Goal: Transaction & Acquisition: Purchase product/service

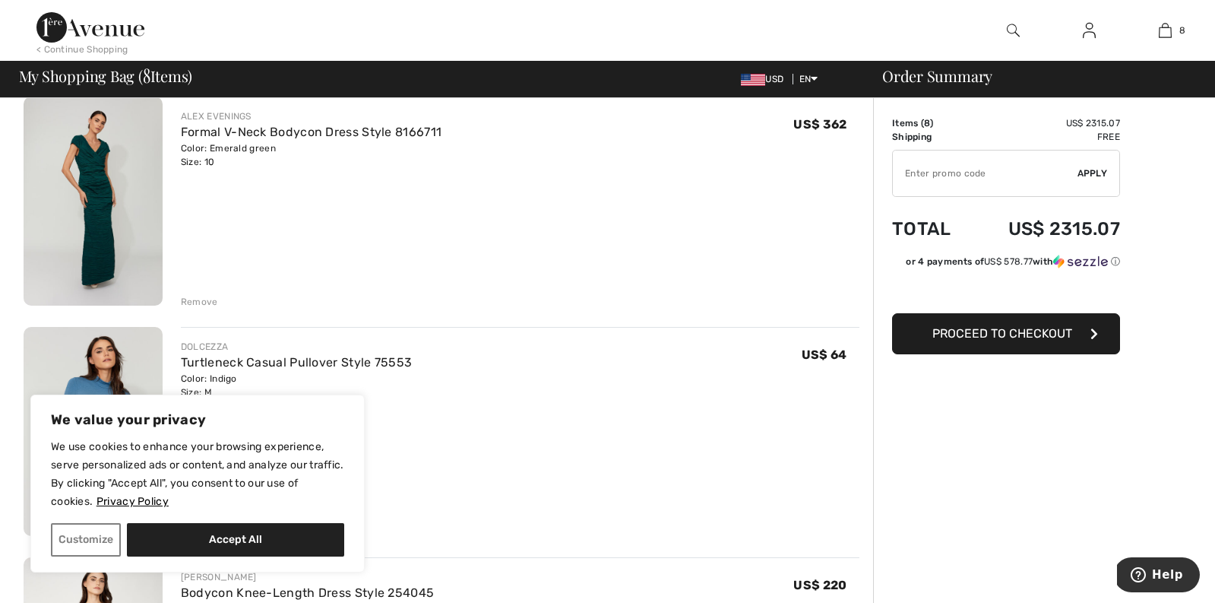
scroll to position [141, 0]
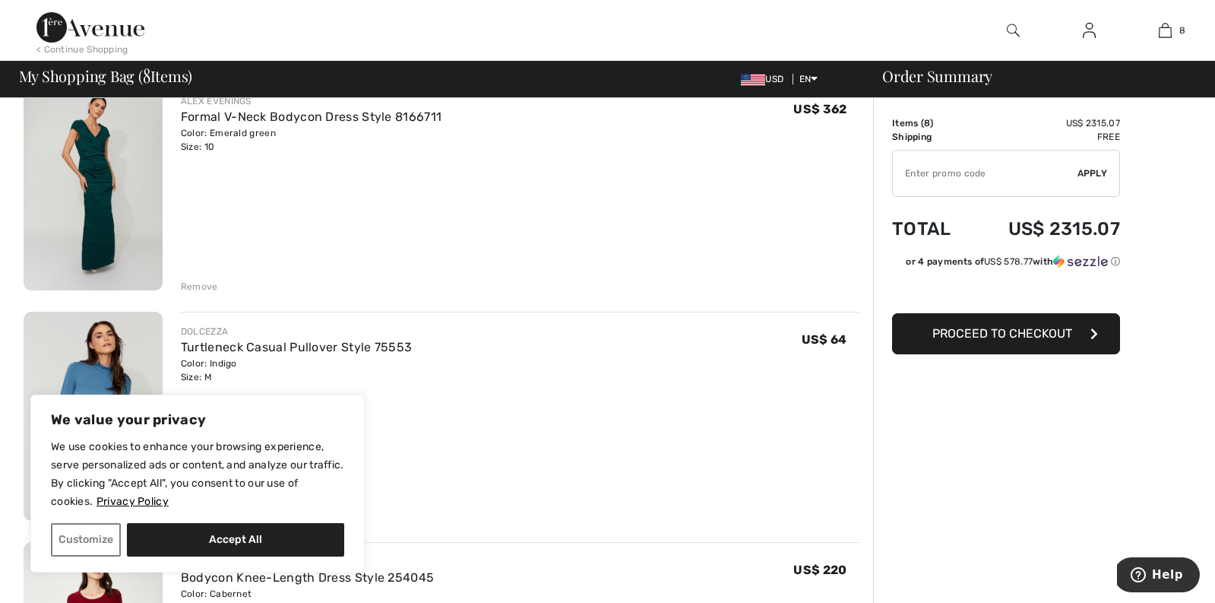
click at [200, 283] on div "Remove" at bounding box center [199, 287] width 37 height 14
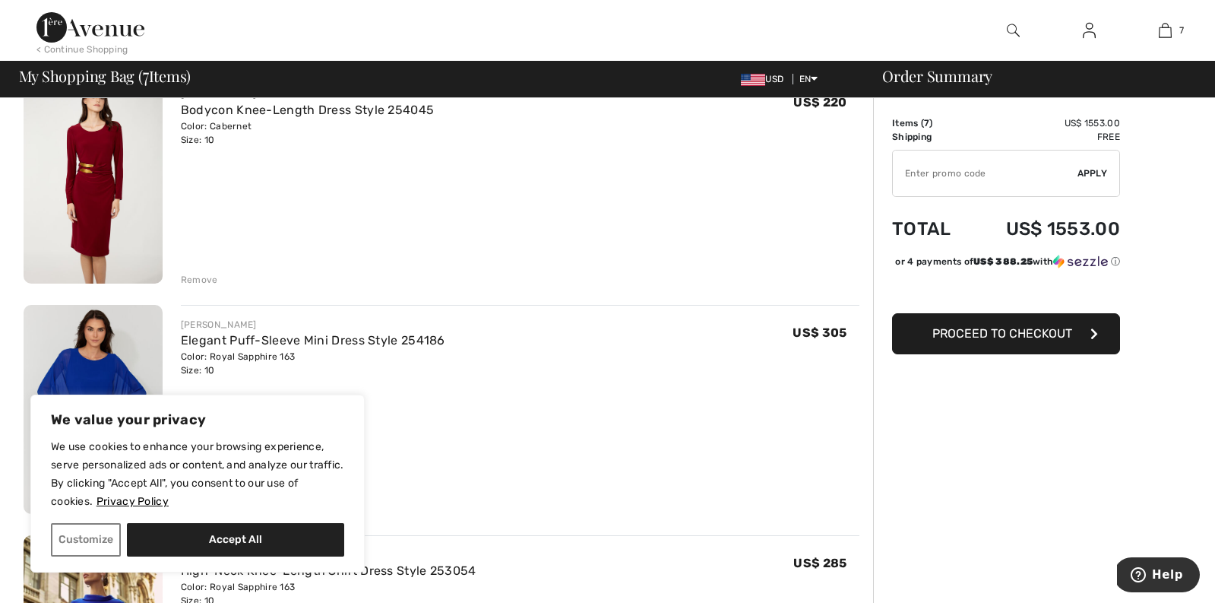
scroll to position [429, 0]
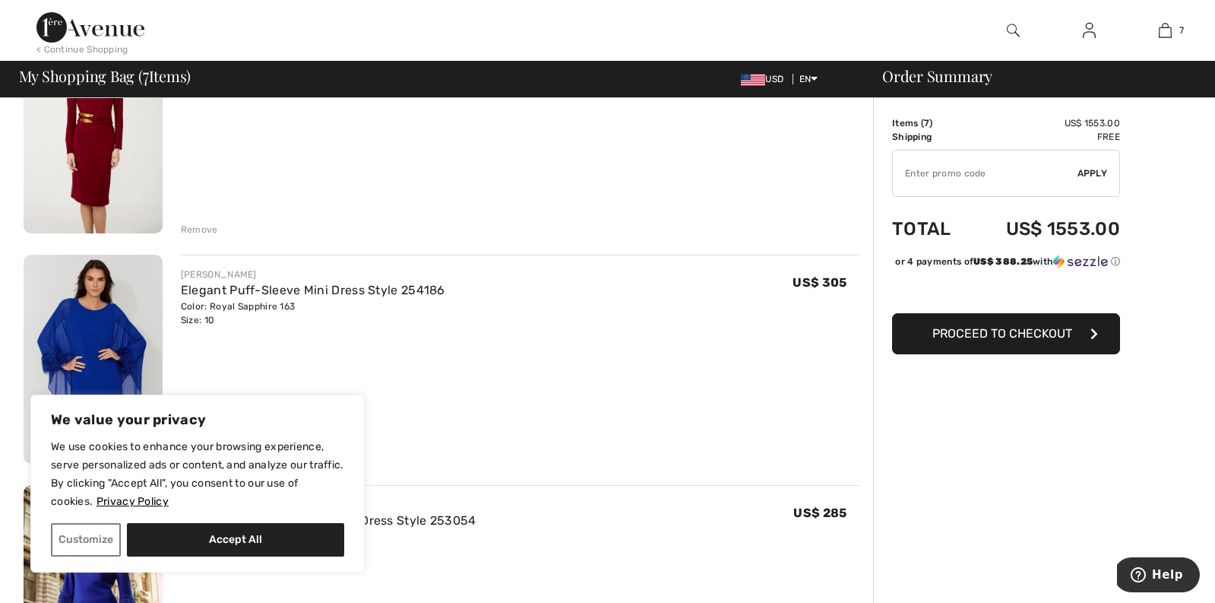
click at [214, 227] on div "Remove" at bounding box center [199, 230] width 37 height 14
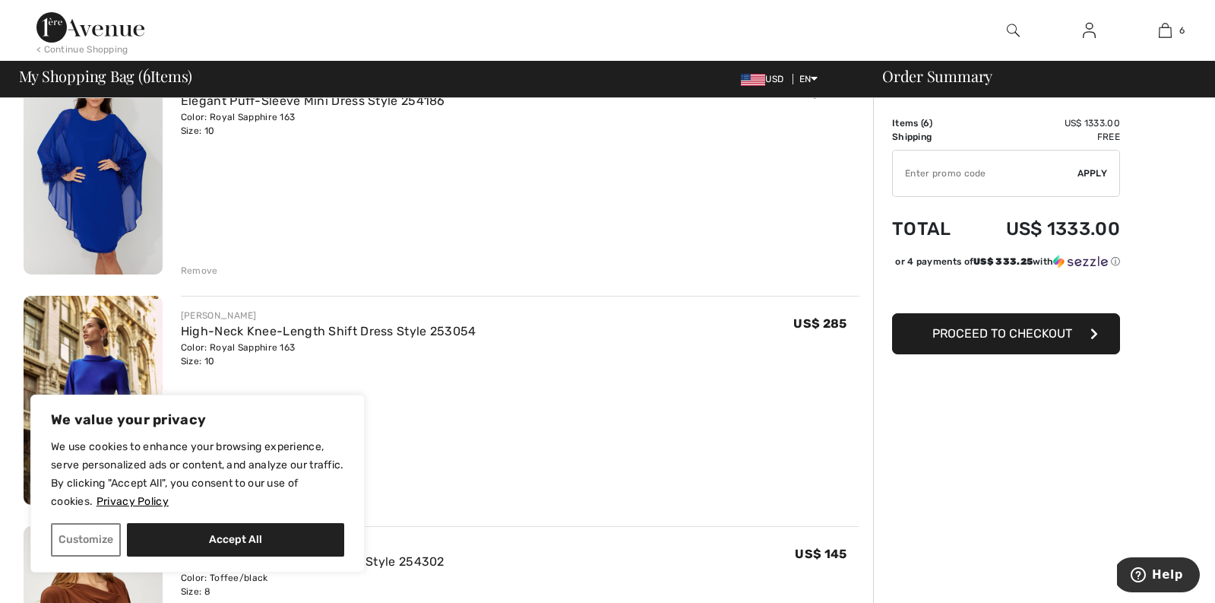
scroll to position [388, 0]
click at [207, 267] on div "Remove" at bounding box center [199, 270] width 37 height 14
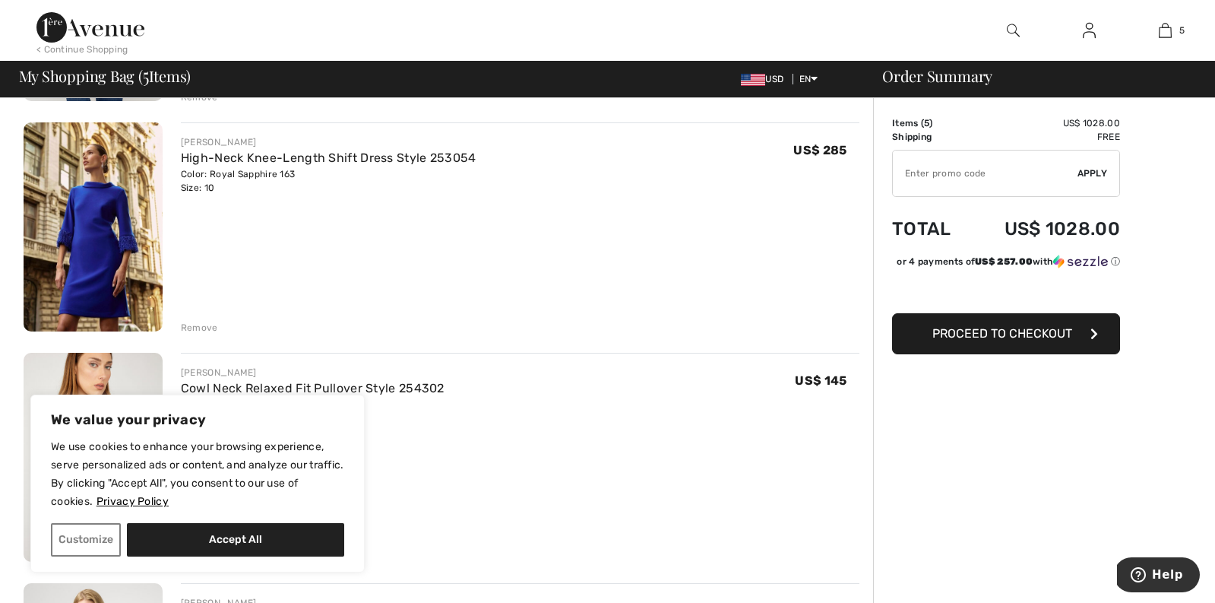
scroll to position [328, 0]
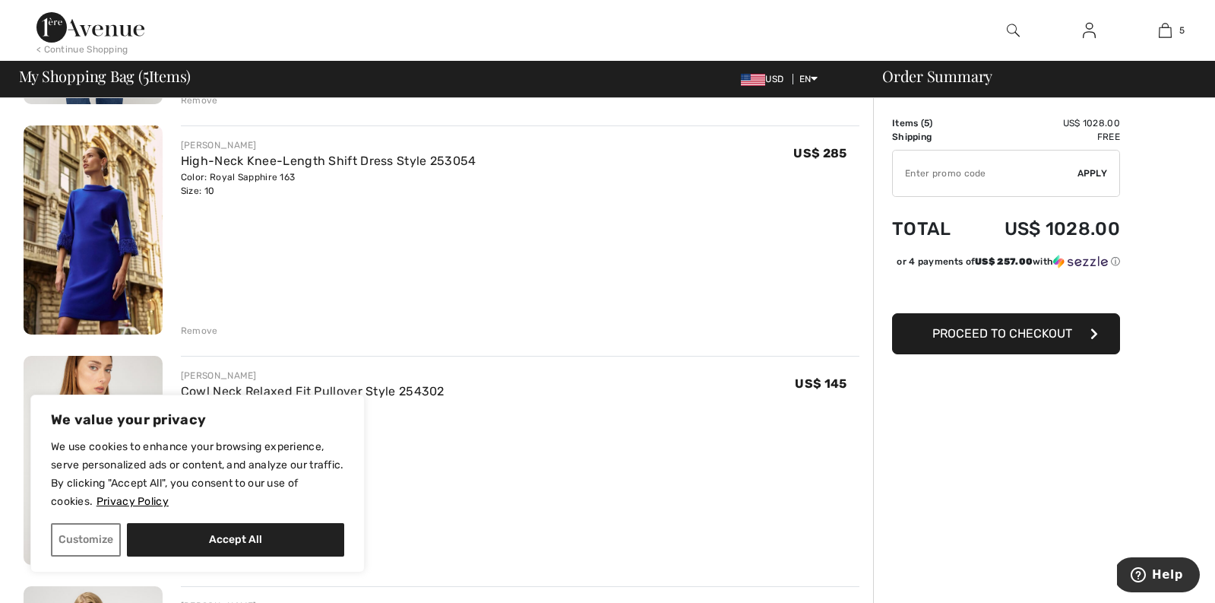
click at [189, 328] on div "Remove" at bounding box center [199, 331] width 37 height 14
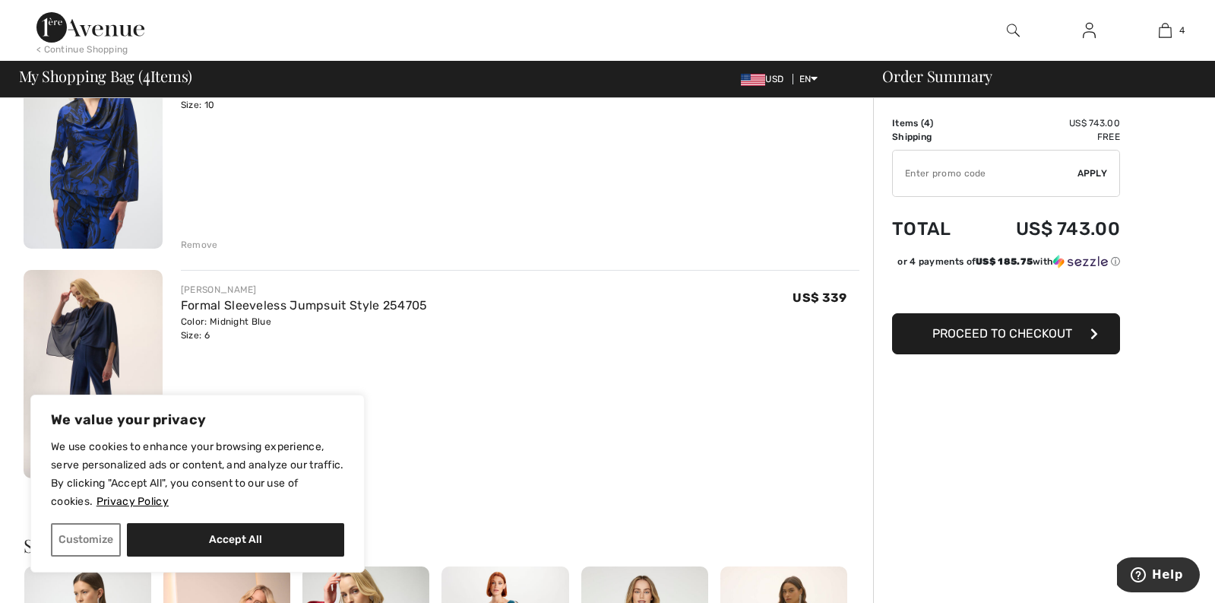
scroll to position [650, 0]
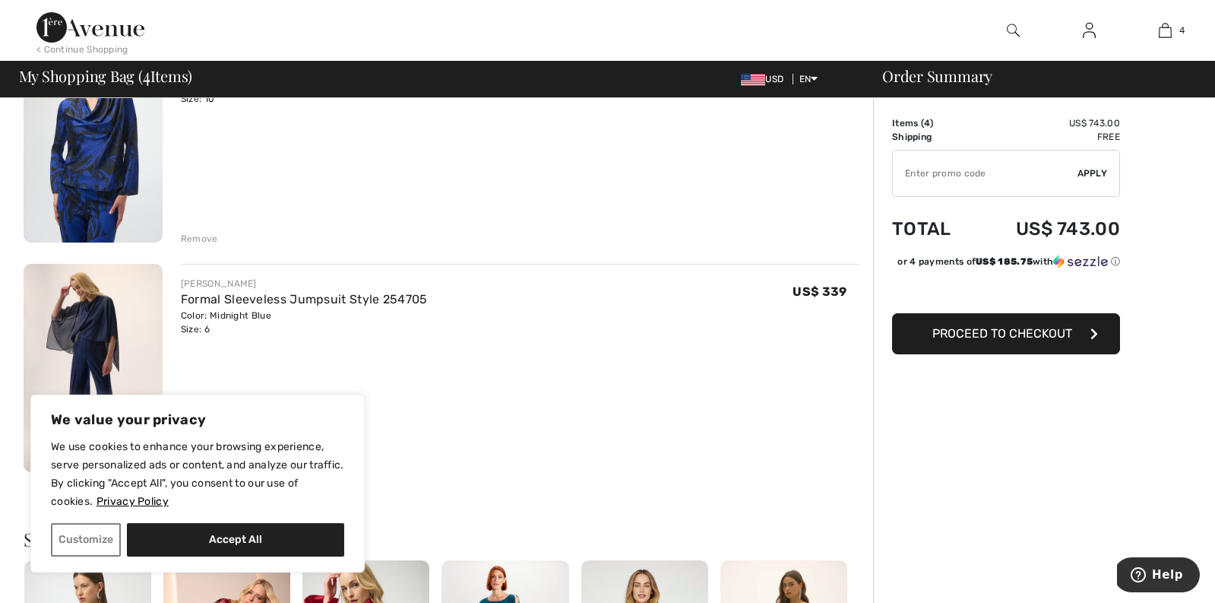
click at [208, 239] on div "Remove" at bounding box center [199, 239] width 37 height 14
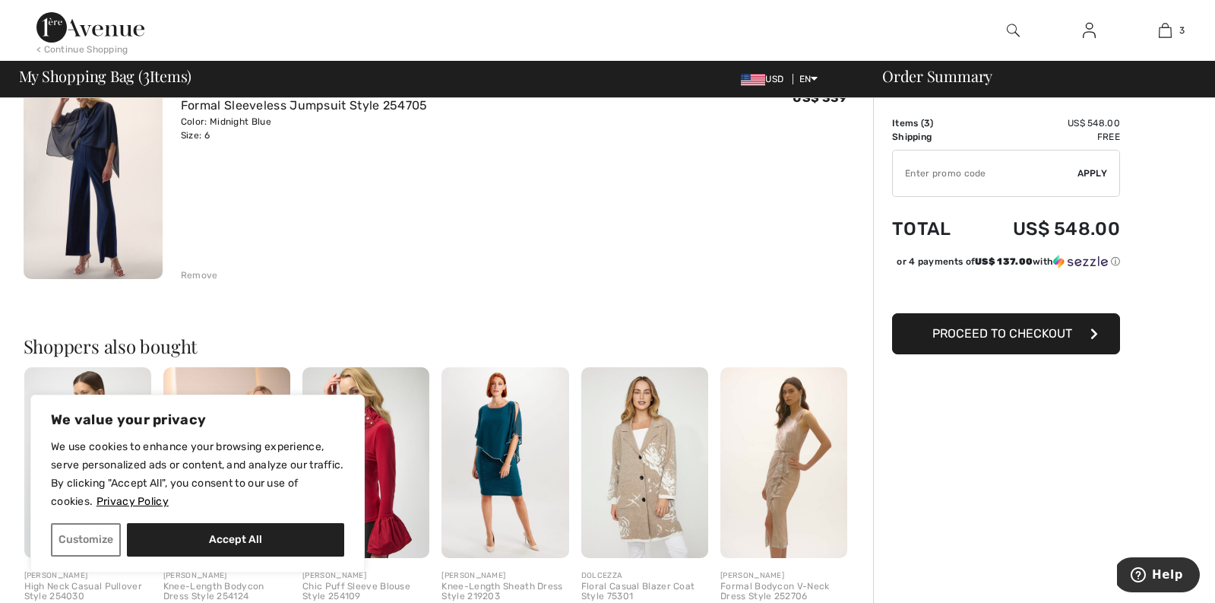
scroll to position [612, 0]
click at [207, 273] on div "Remove" at bounding box center [199, 276] width 37 height 14
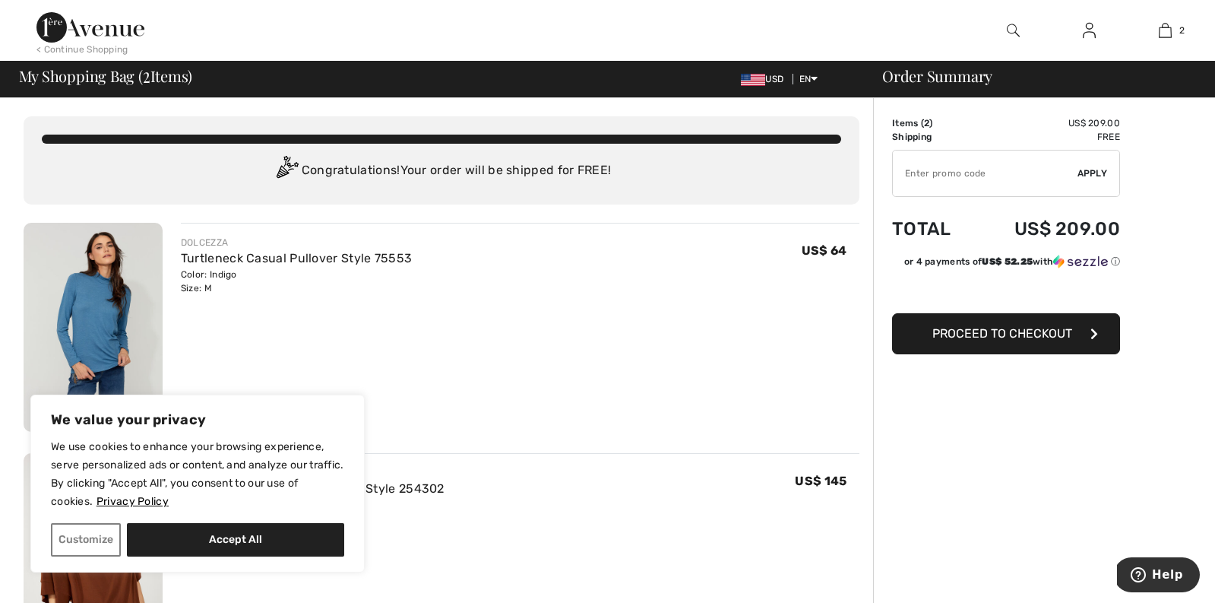
scroll to position [0, 0]
click at [104, 24] on img at bounding box center [90, 27] width 108 height 30
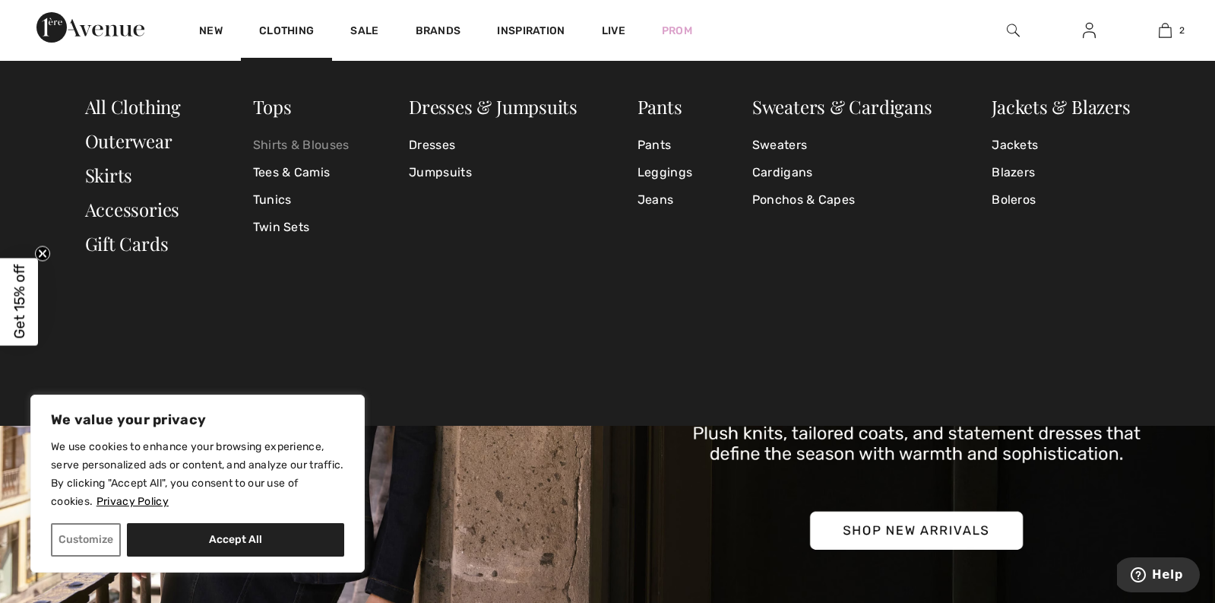
click at [287, 147] on link "Shirts & Blouses" at bounding box center [301, 144] width 97 height 27
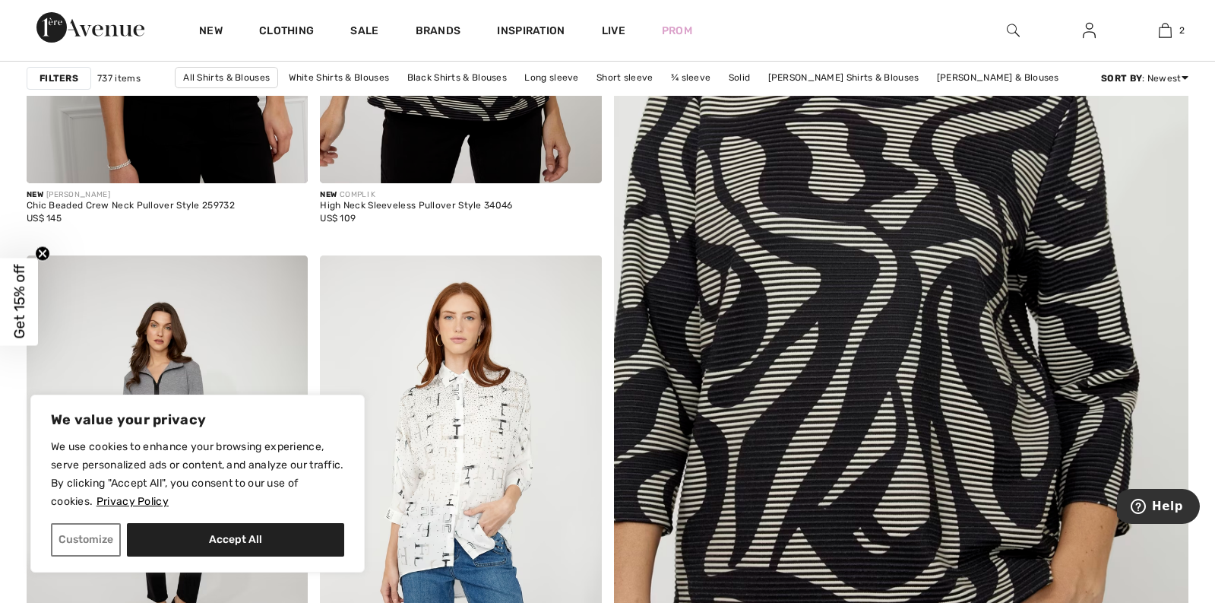
scroll to position [464, 0]
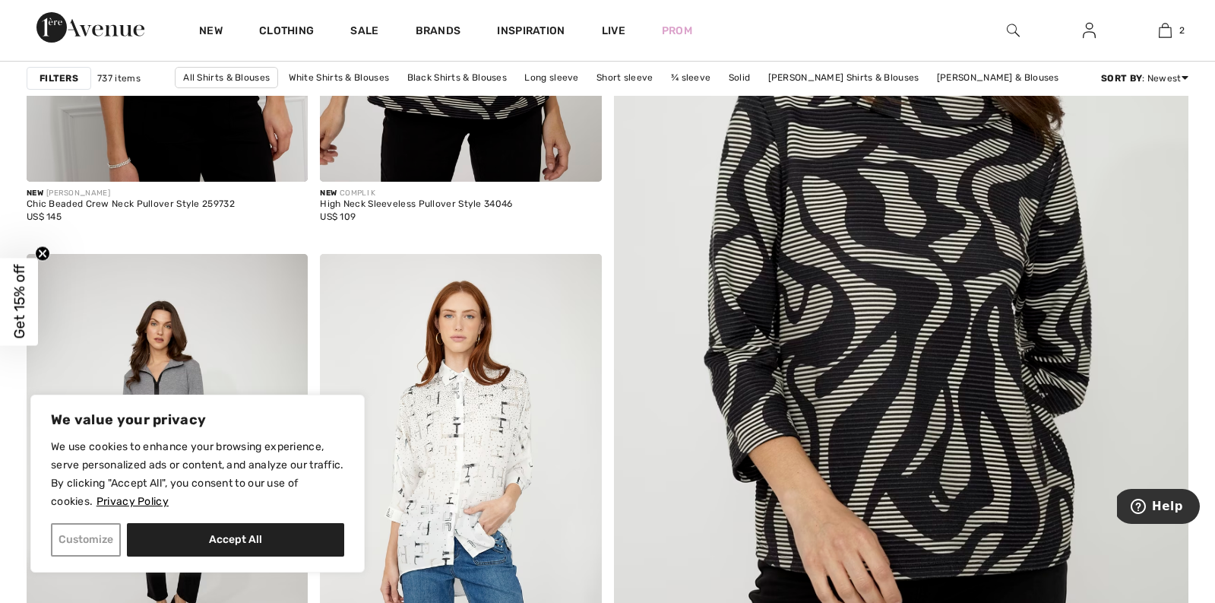
click at [109, 538] on button "Customize" at bounding box center [86, 539] width 70 height 33
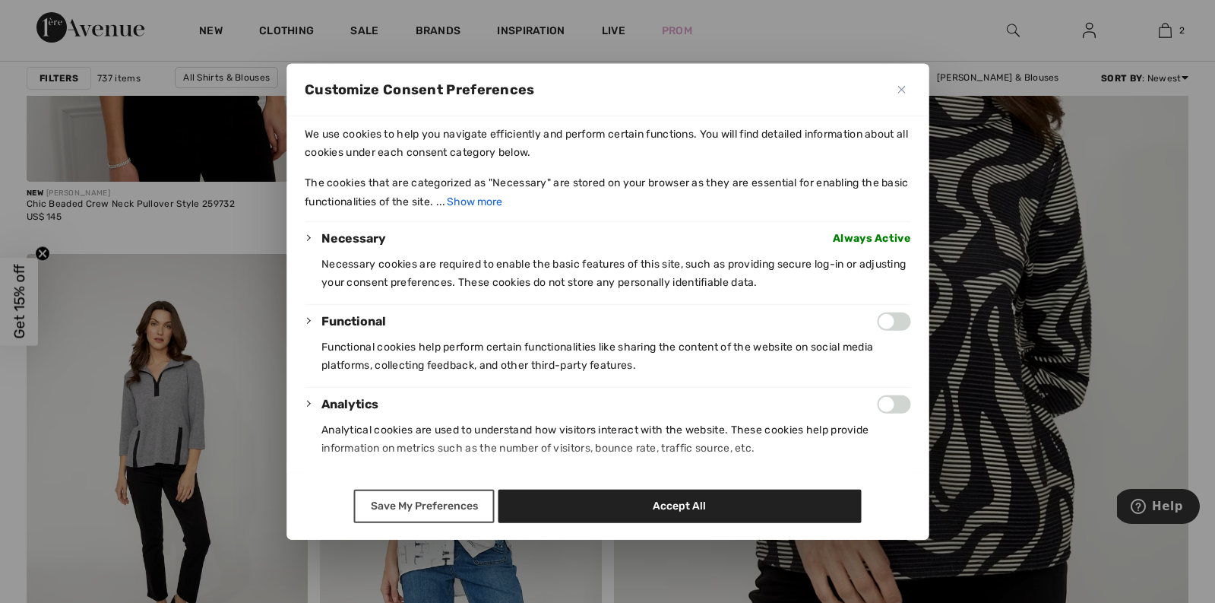
click at [451, 512] on button "Save My Preferences" at bounding box center [424, 505] width 141 height 33
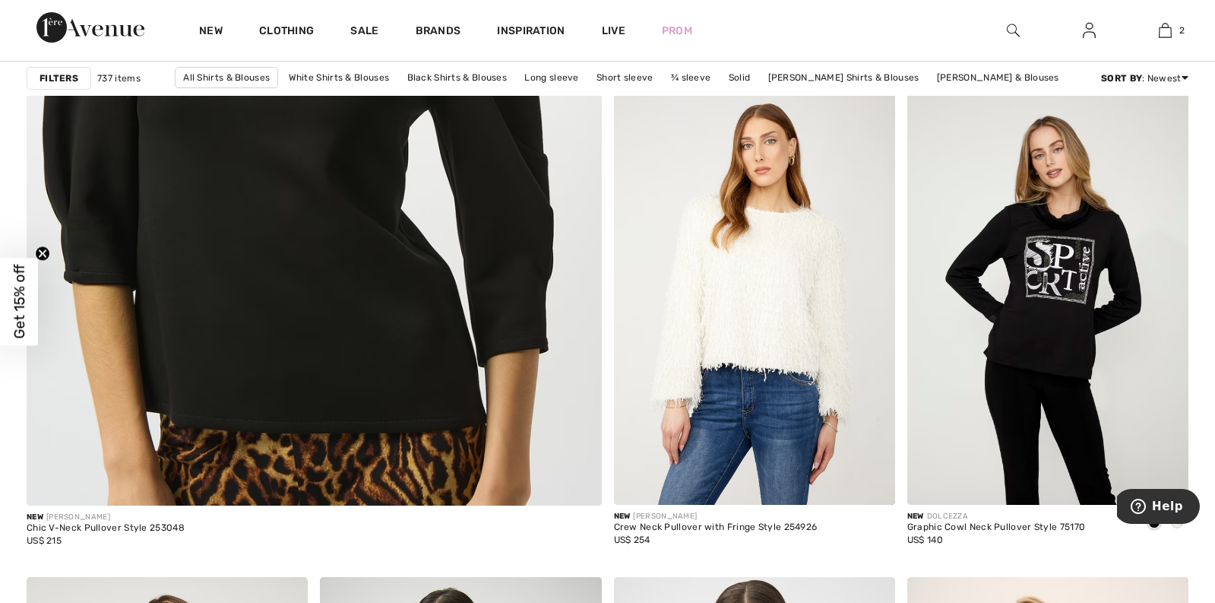
scroll to position [4511, 0]
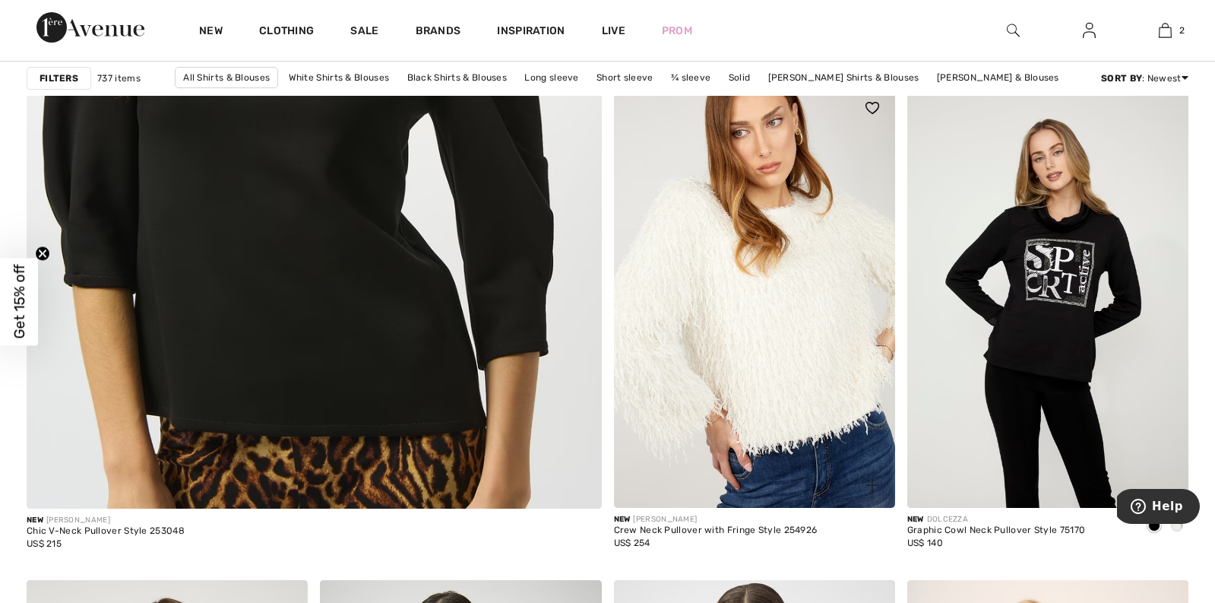
click at [760, 342] on img at bounding box center [754, 296] width 281 height 422
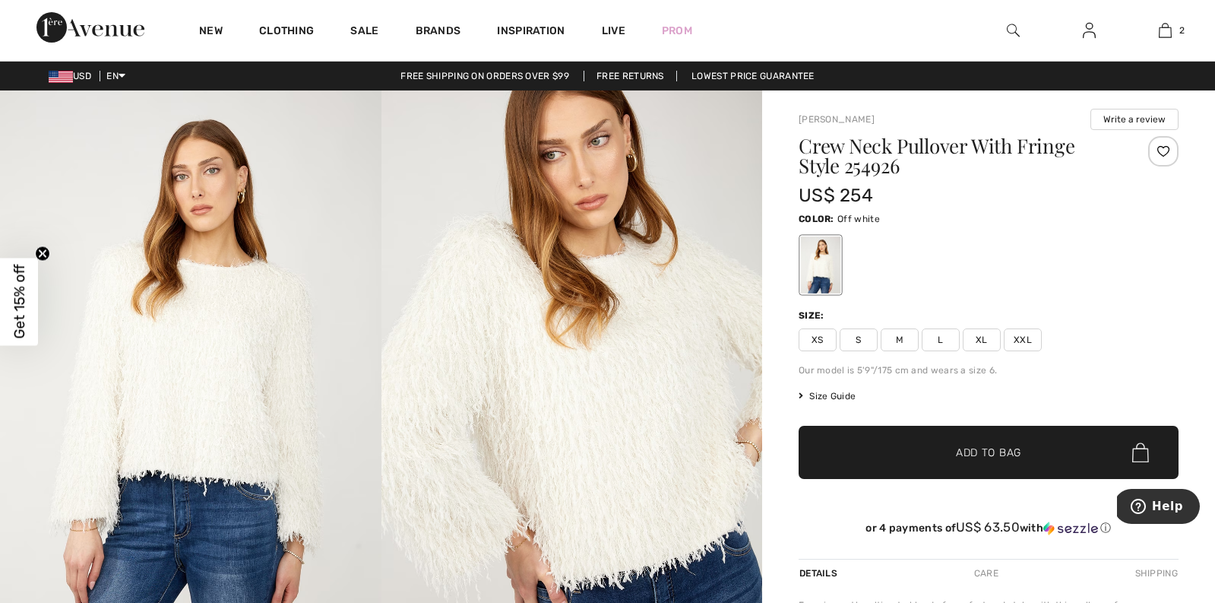
click at [558, 378] on img at bounding box center [571, 375] width 381 height 571
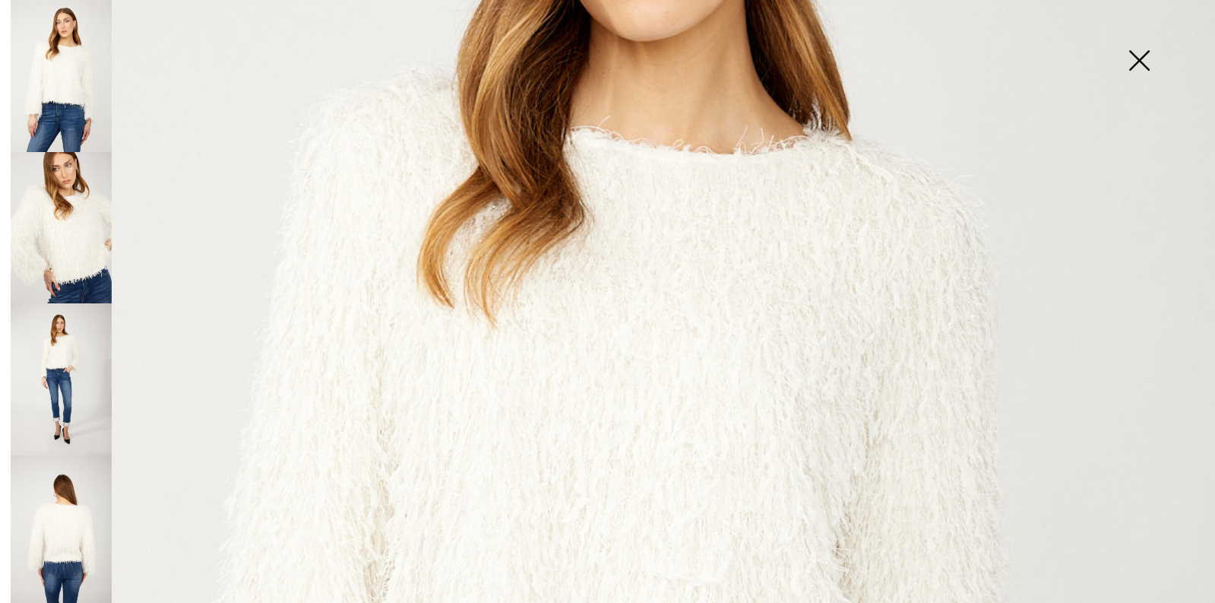
scroll to position [413, 0]
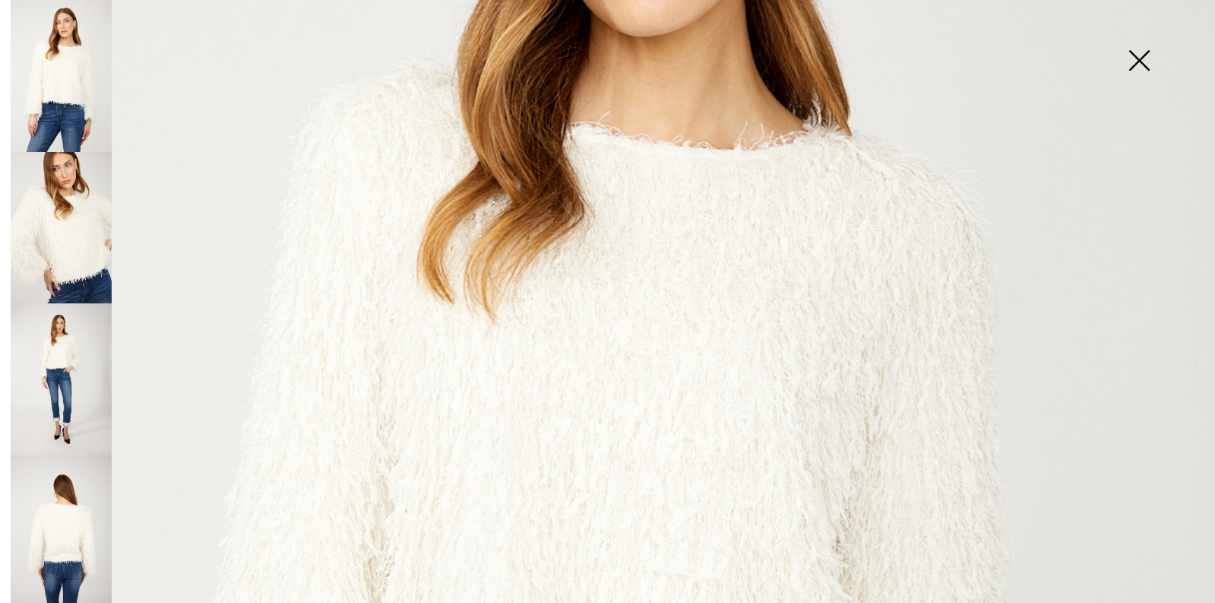
click at [1147, 69] on img at bounding box center [1139, 62] width 76 height 78
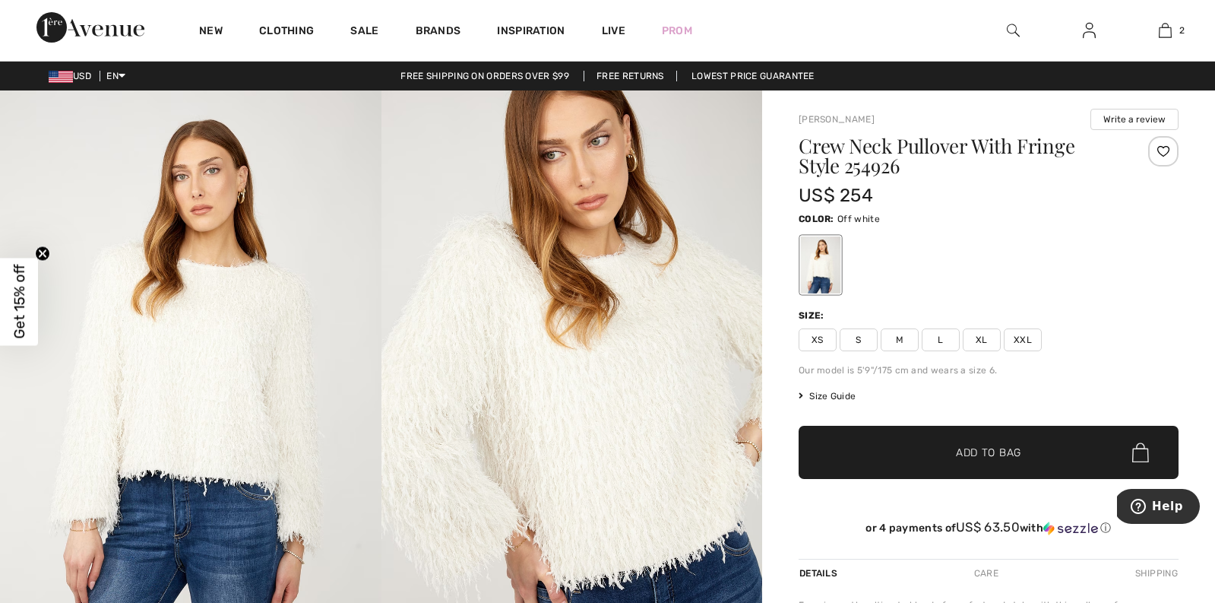
scroll to position [0, 0]
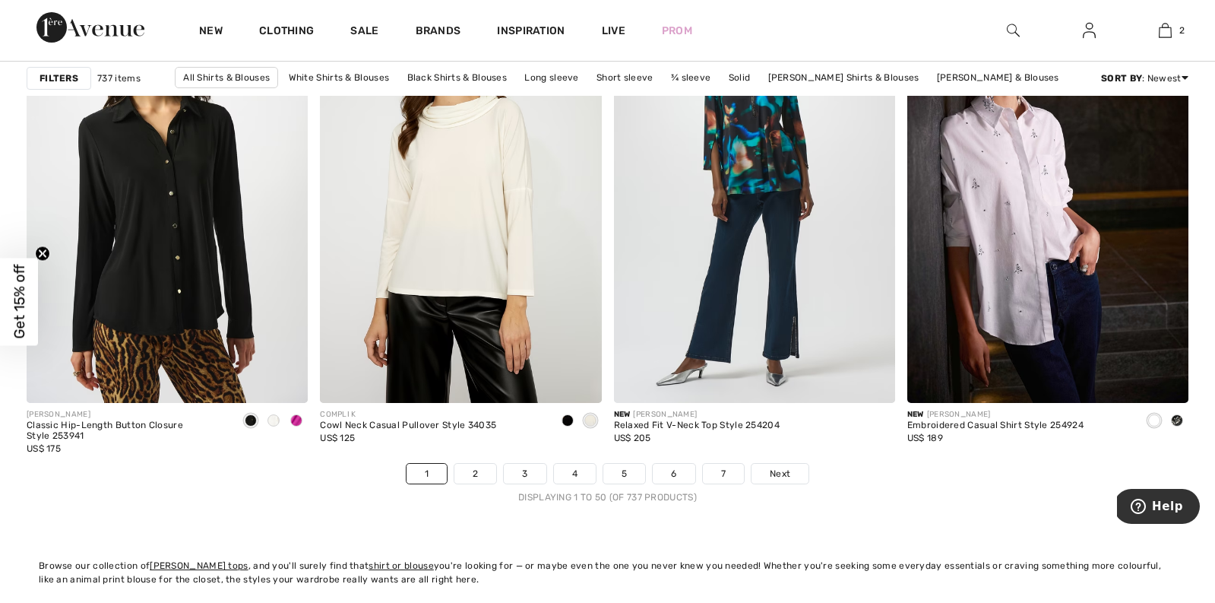
scroll to position [7480, 0]
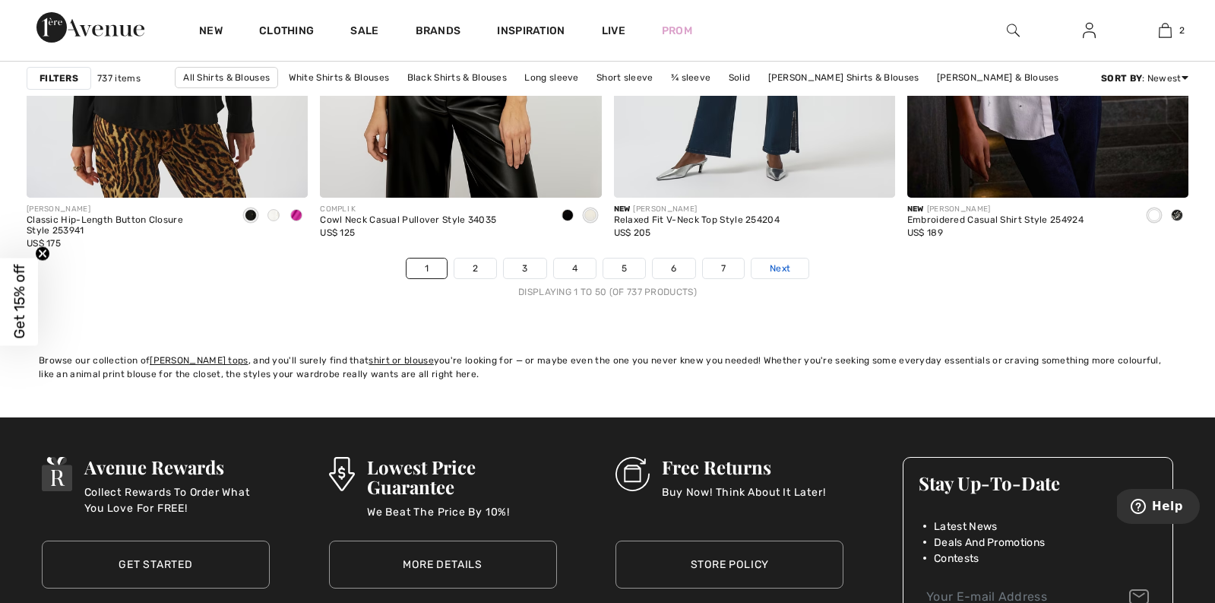
click at [782, 267] on span "Next" at bounding box center [780, 268] width 21 height 14
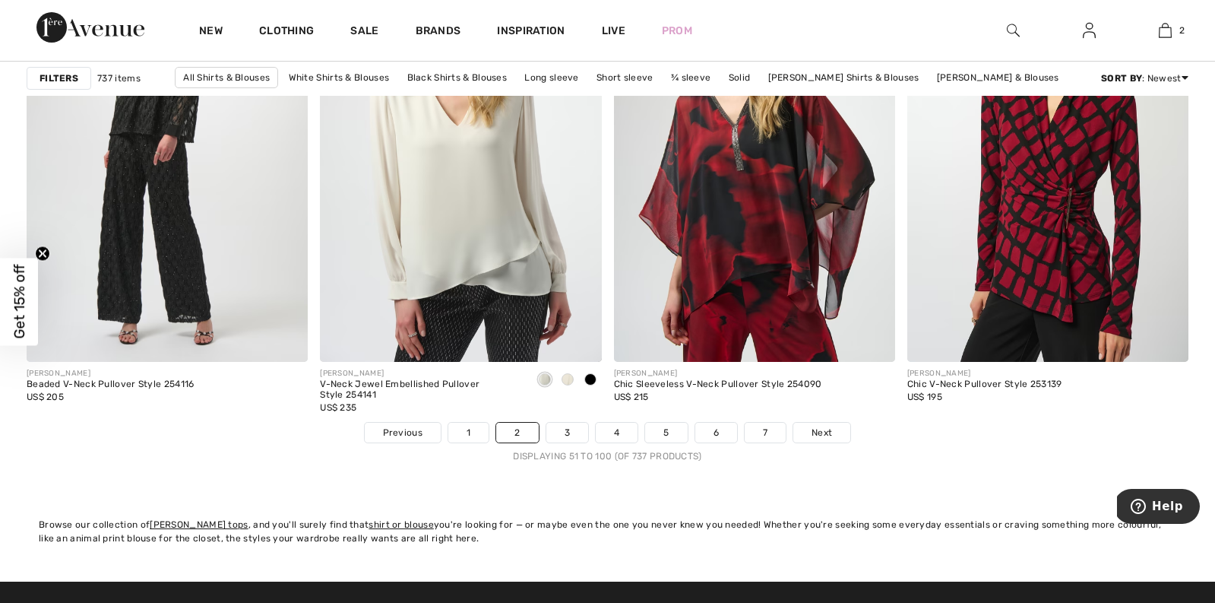
scroll to position [7318, 0]
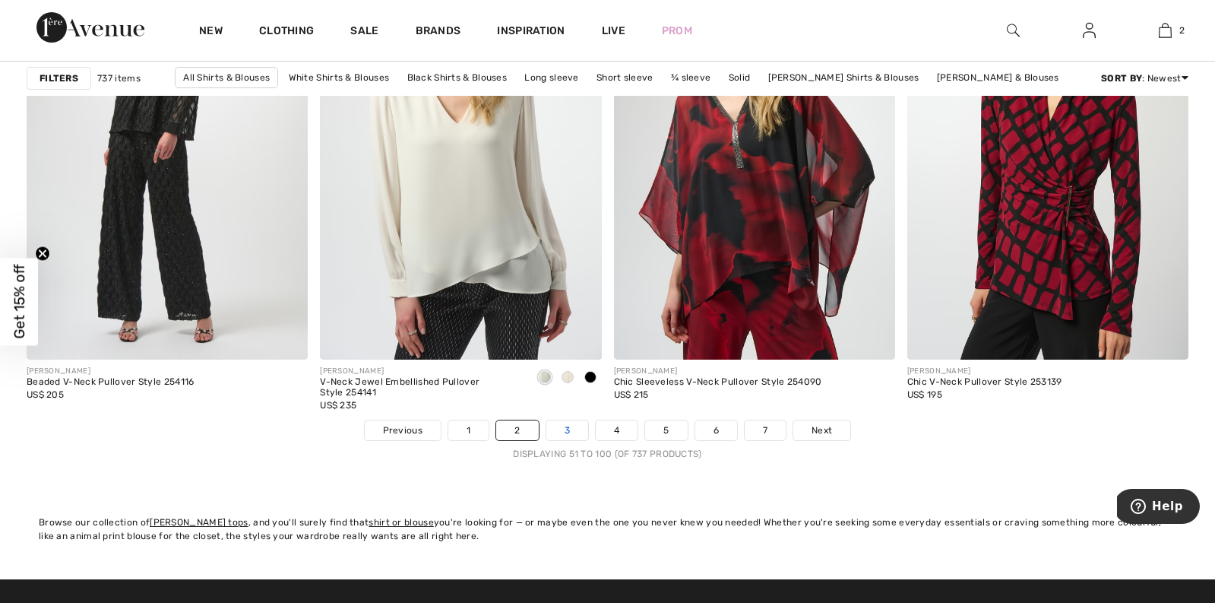
click at [561, 428] on link "3" at bounding box center [567, 430] width 42 height 20
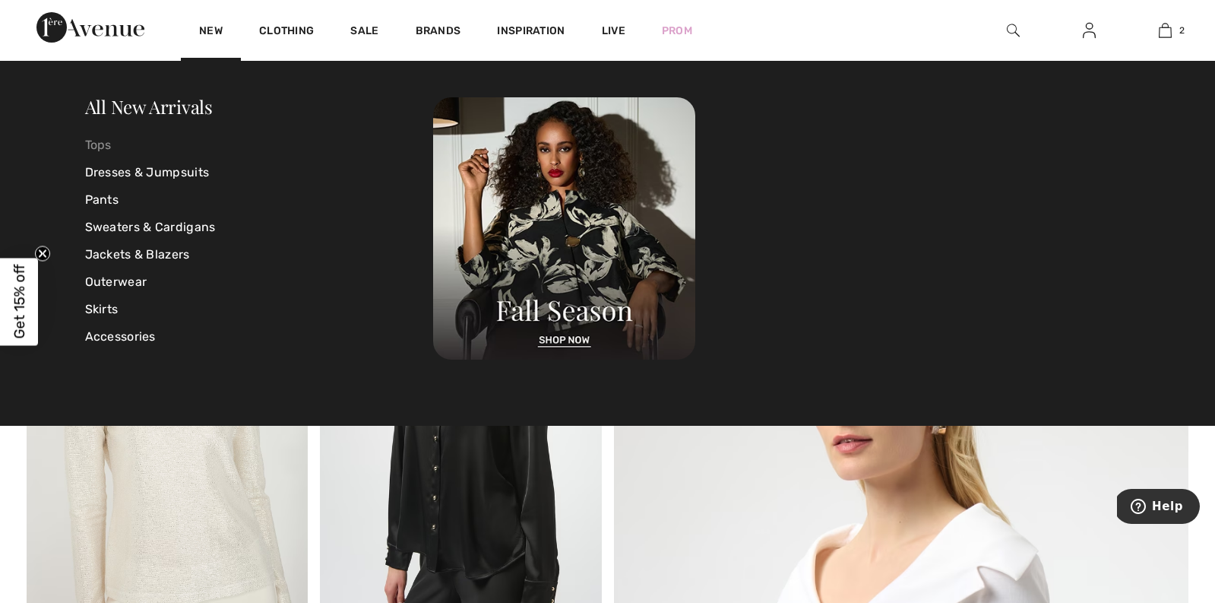
click at [106, 153] on link "Tops" at bounding box center [259, 144] width 349 height 27
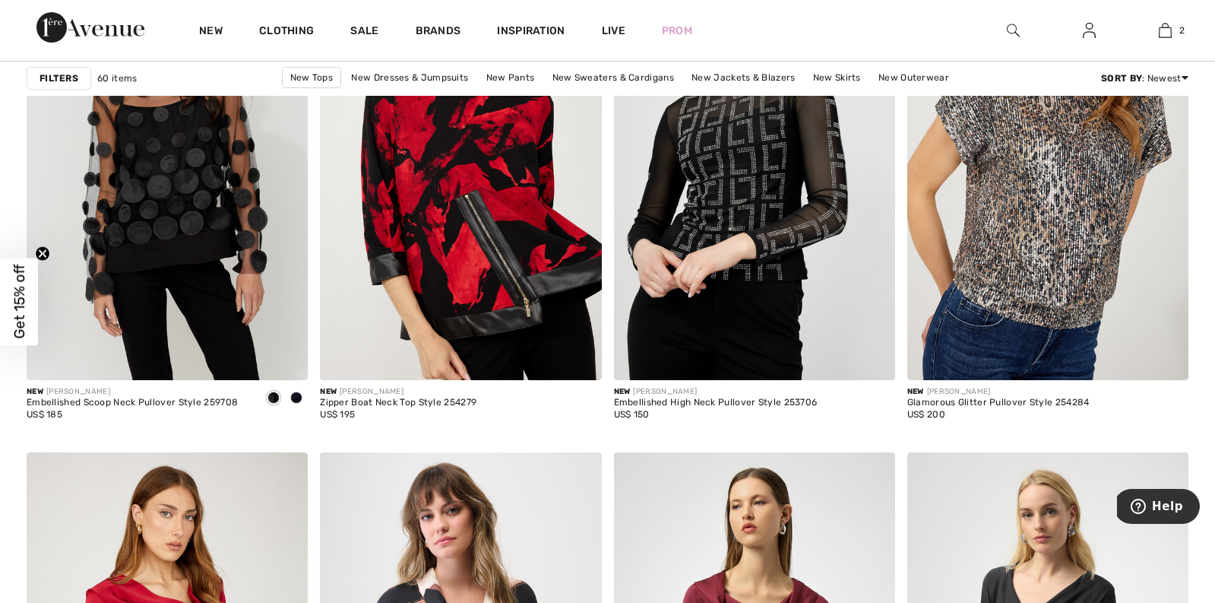
scroll to position [2426, 0]
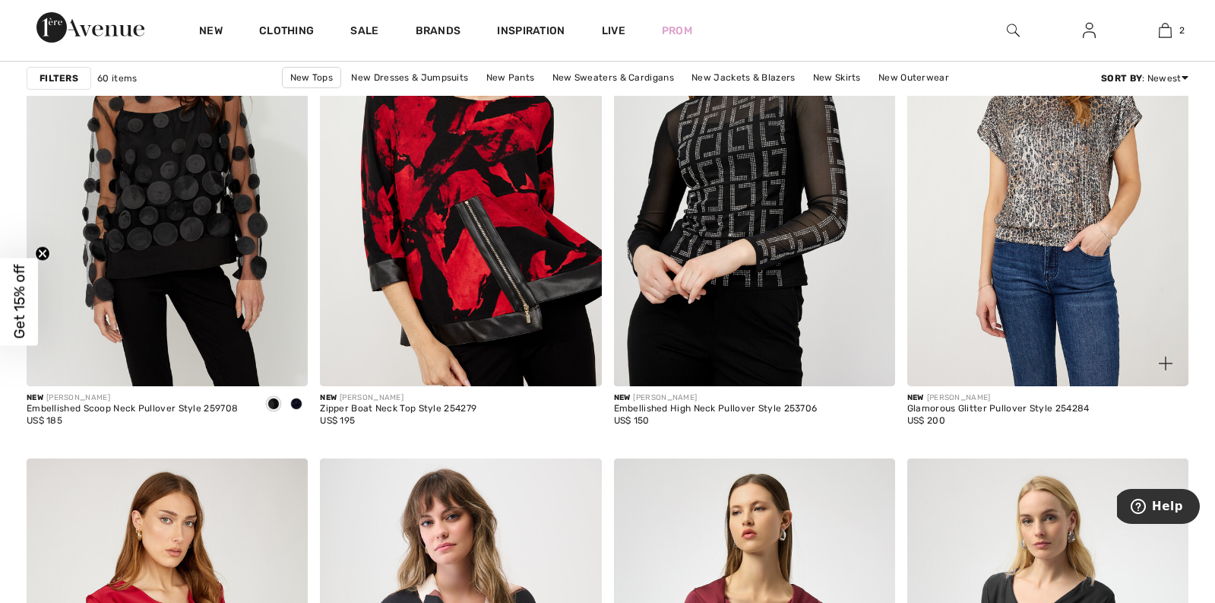
click at [1061, 213] on img at bounding box center [1047, 175] width 281 height 422
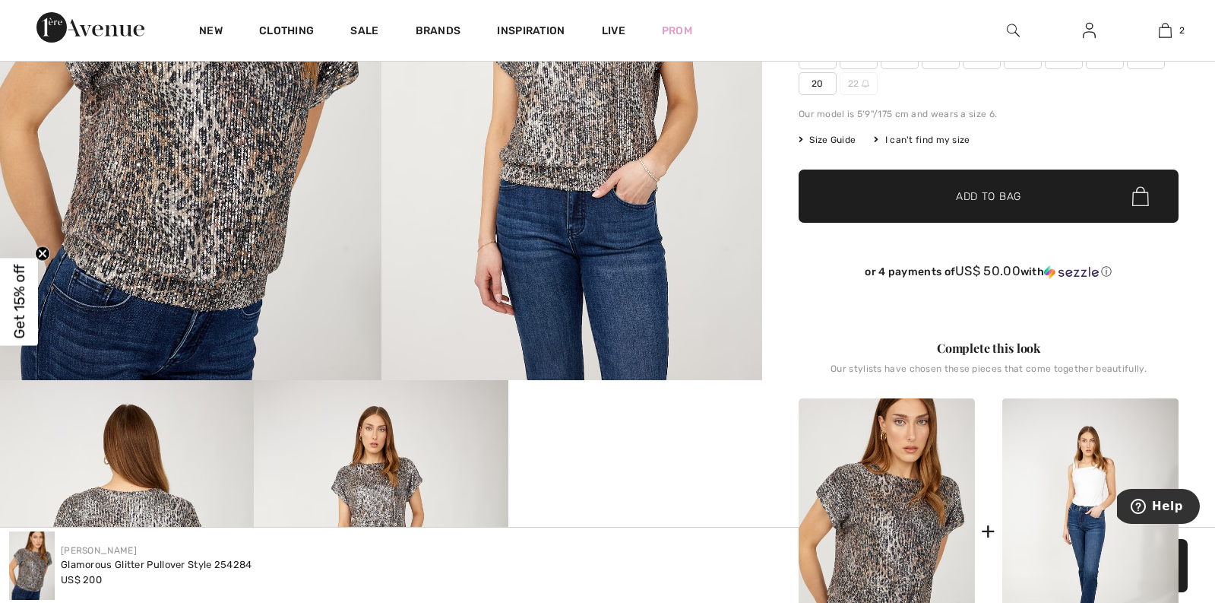
scroll to position [66, 0]
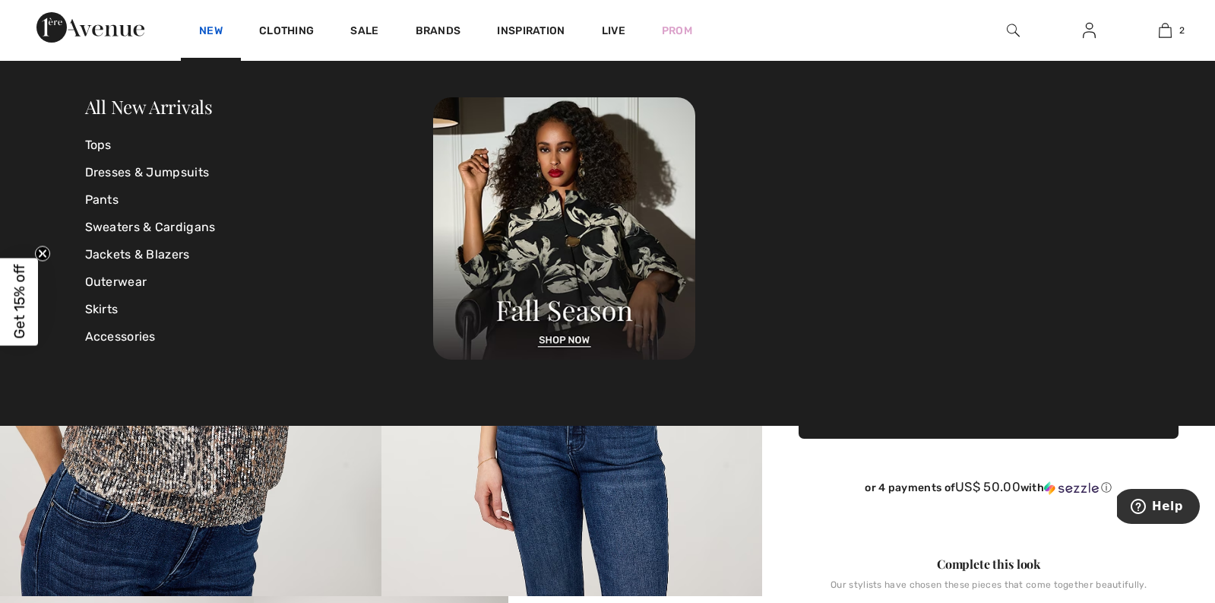
click at [210, 32] on link "New" at bounding box center [211, 32] width 24 height 16
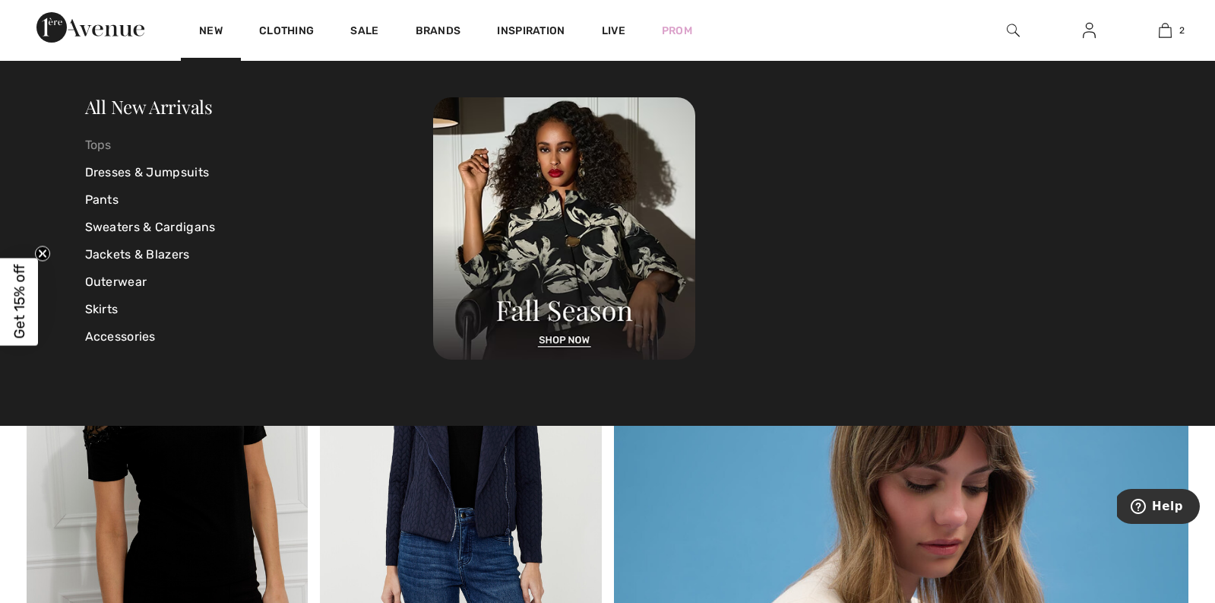
click at [106, 148] on link "Tops" at bounding box center [259, 144] width 349 height 27
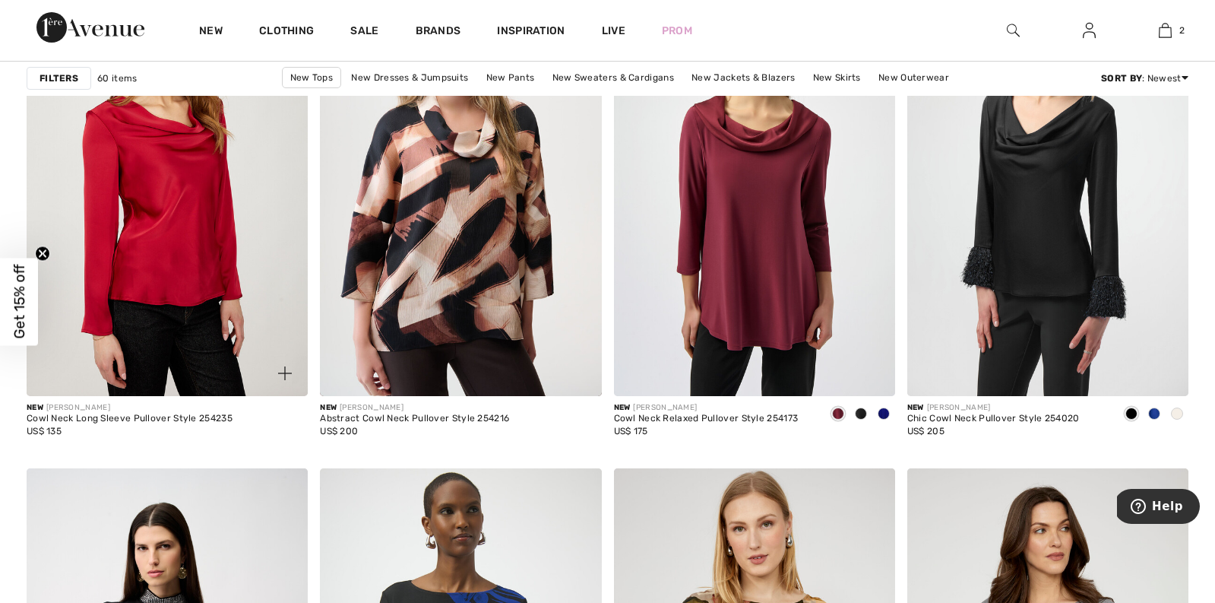
scroll to position [2911, 0]
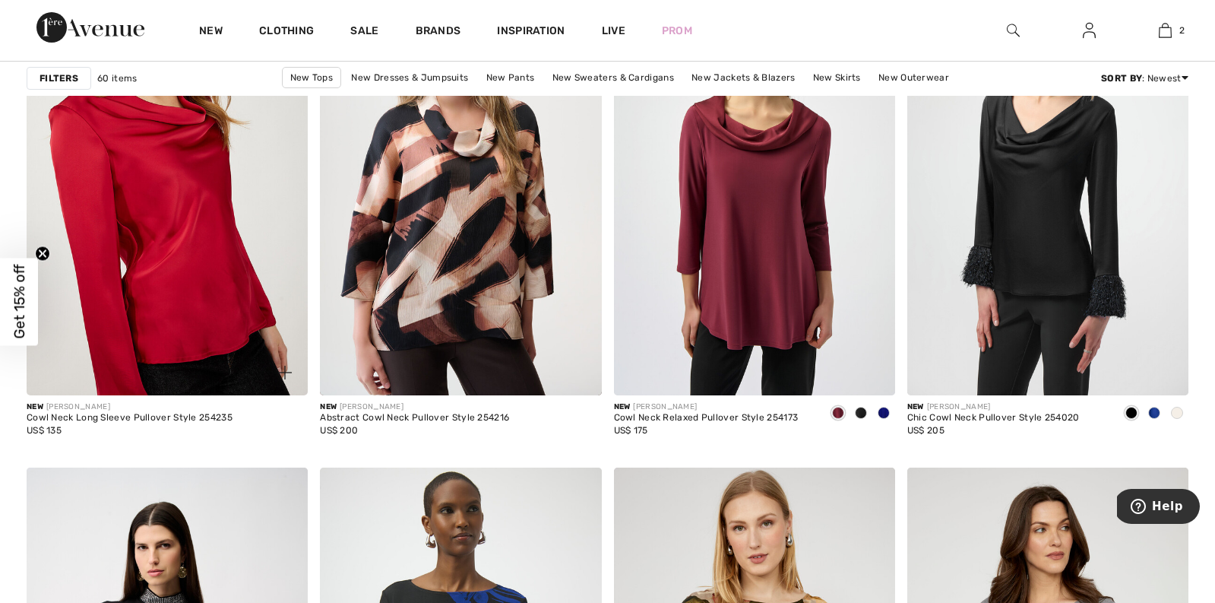
click at [221, 316] on img at bounding box center [167, 184] width 281 height 422
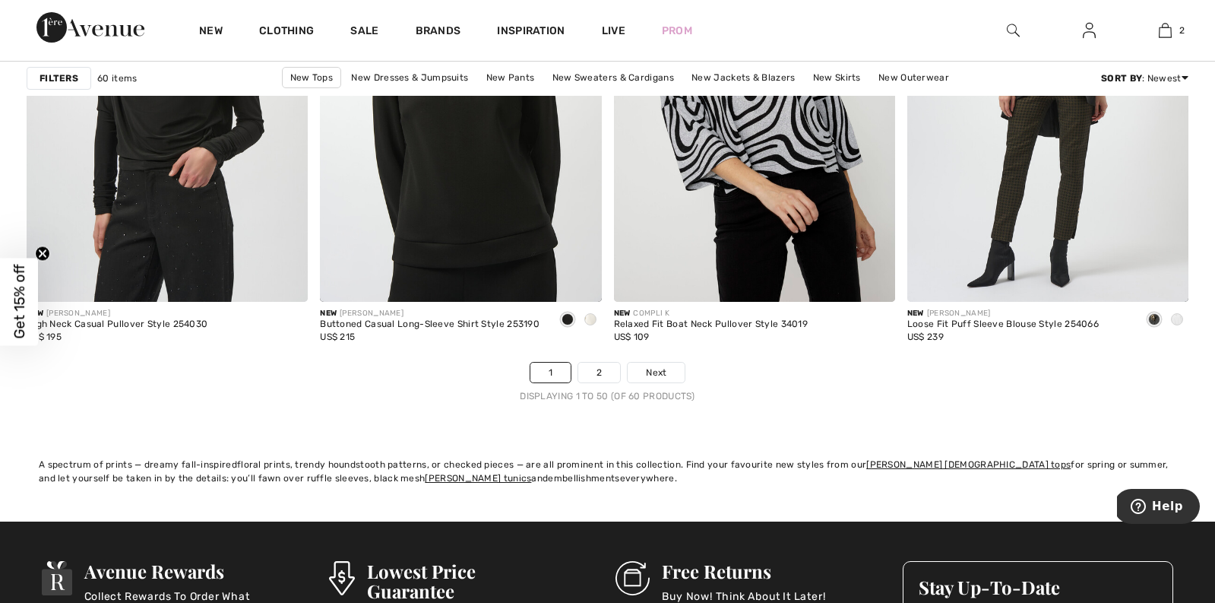
scroll to position [7374, 0]
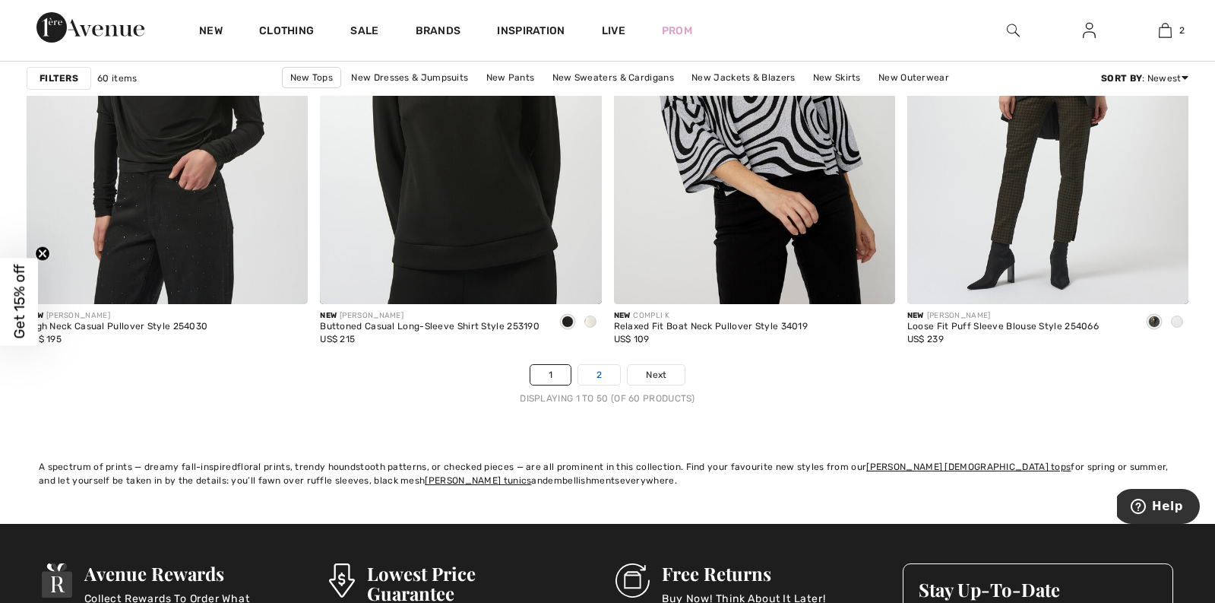
click at [600, 372] on link "2" at bounding box center [599, 375] width 42 height 20
